Goal: Information Seeking & Learning: Find specific fact

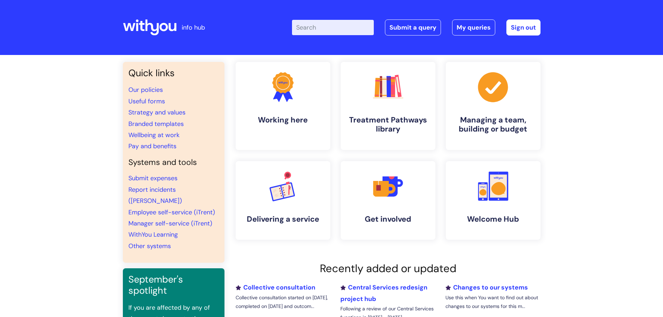
drag, startPoint x: 342, startPoint y: 31, endPoint x: 327, endPoint y: 24, distance: 16.2
click at [342, 30] on input "Enter your search term here..." at bounding box center [333, 27] width 82 height 15
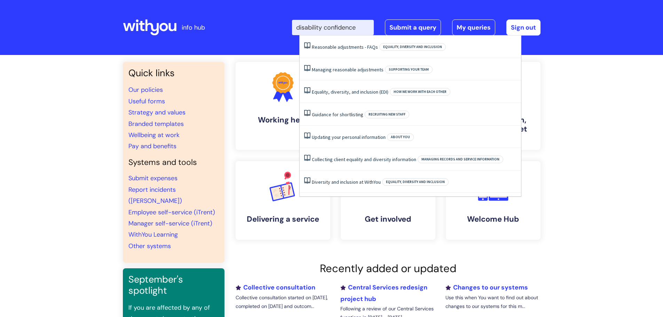
type input "disability confidence"
click button "Search" at bounding box center [0, 0] width 0 height 0
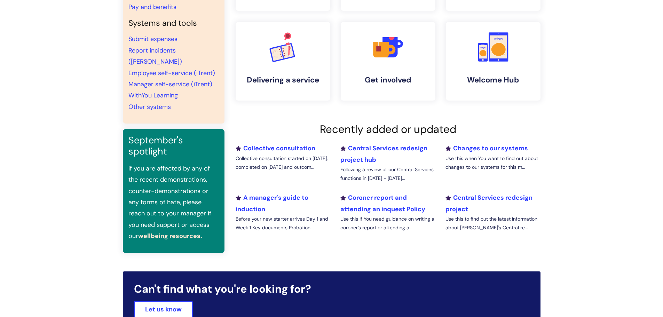
scroll to position [228, 0]
